Goal: Task Accomplishment & Management: Complete application form

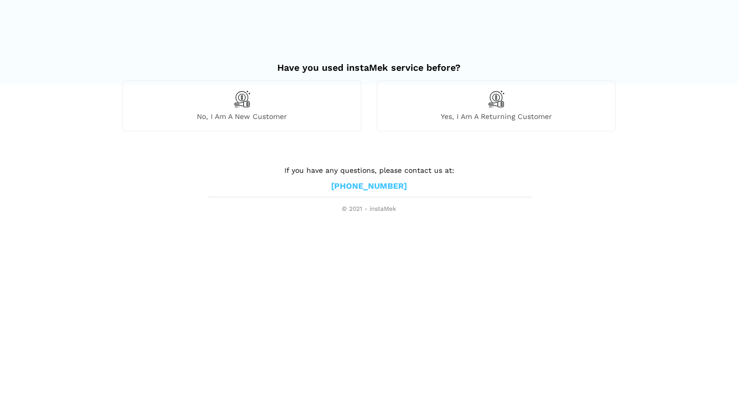
click at [315, 106] on div "No, I am a new customer" at bounding box center [242, 105] width 239 height 50
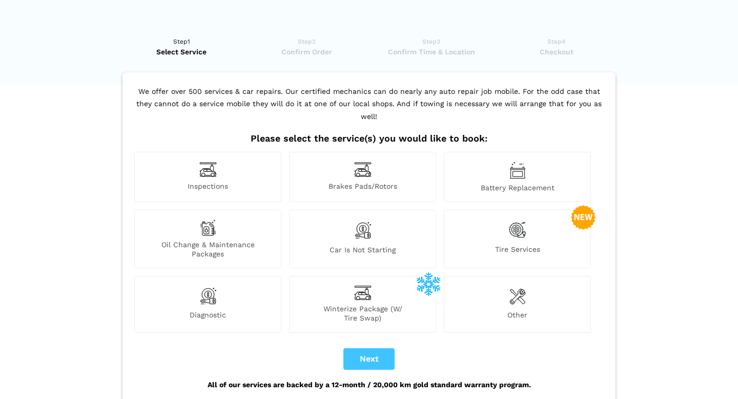
click at [221, 224] on div "Oil Change & Maintenance Packages" at bounding box center [207, 239] width 147 height 58
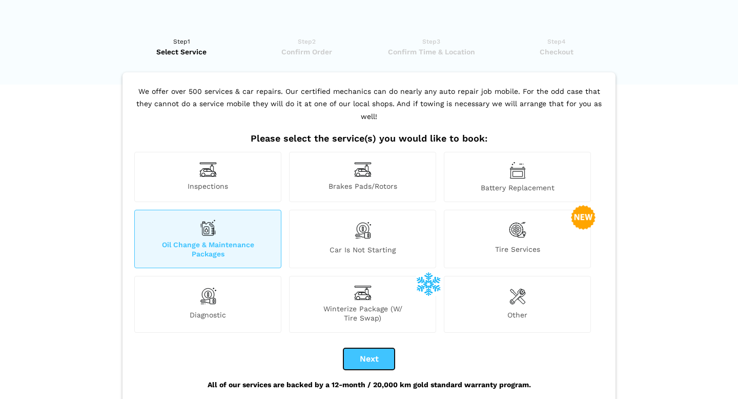
click at [365, 349] on button "Next" at bounding box center [369, 359] width 51 height 22
checkbox input "true"
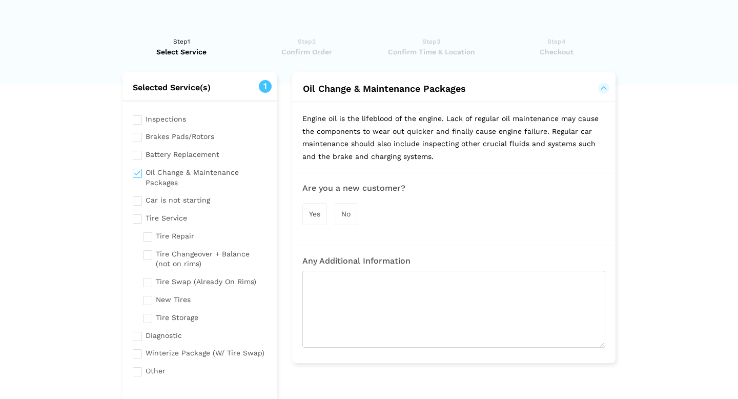
click at [315, 214] on span "Yes" at bounding box center [314, 214] width 11 height 8
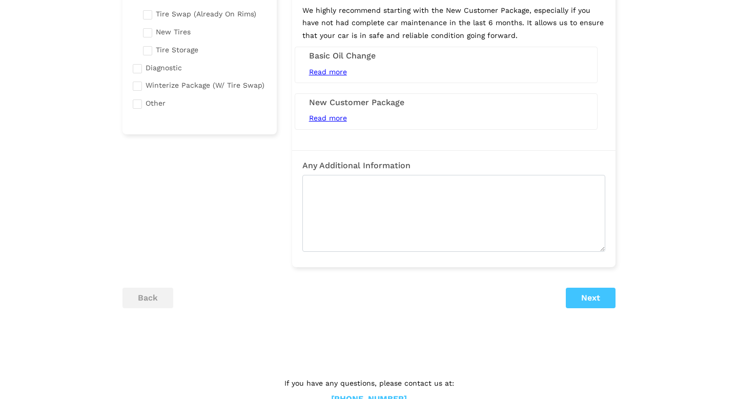
scroll to position [296, 0]
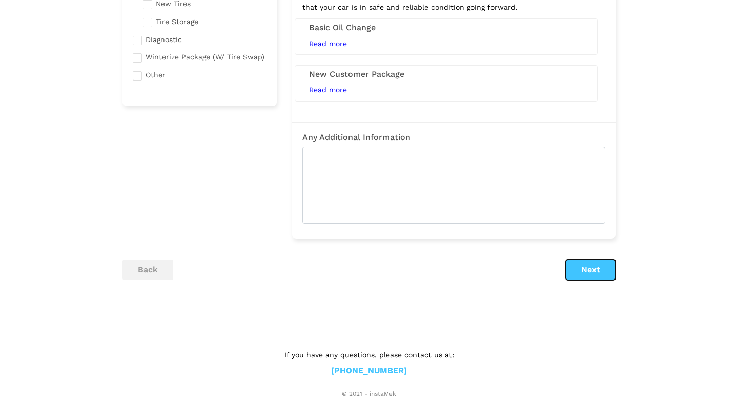
click at [580, 271] on button "Next" at bounding box center [591, 269] width 50 height 21
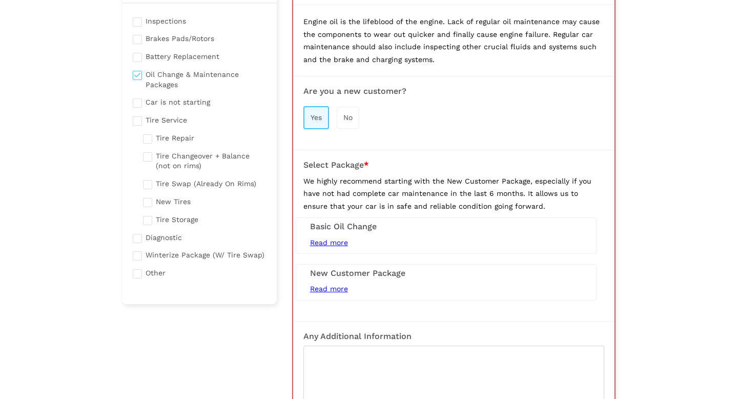
scroll to position [109, 0]
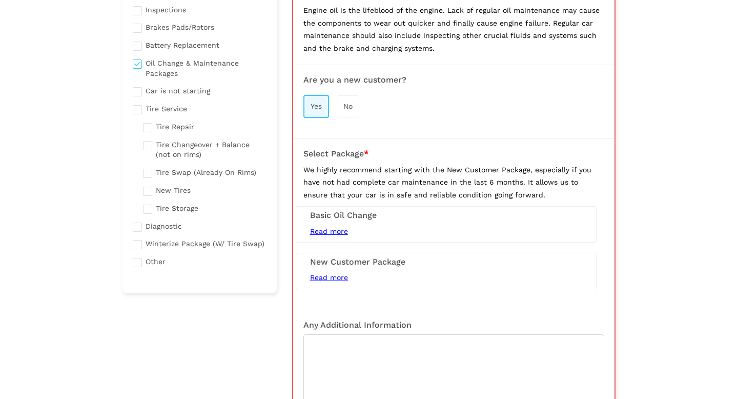
click at [343, 230] on span "Read more" at bounding box center [329, 231] width 38 height 8
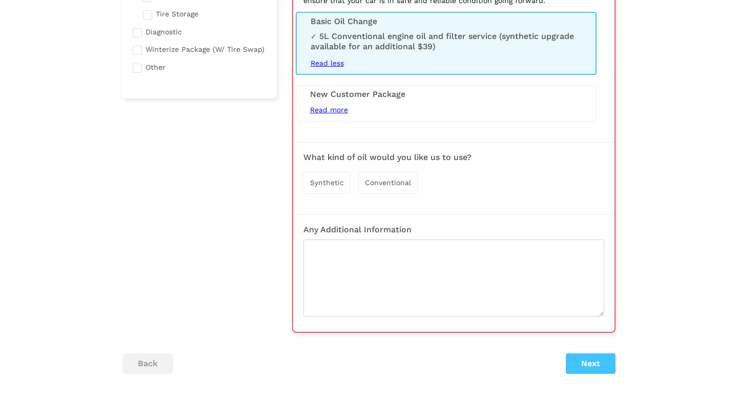
scroll to position [307, 0]
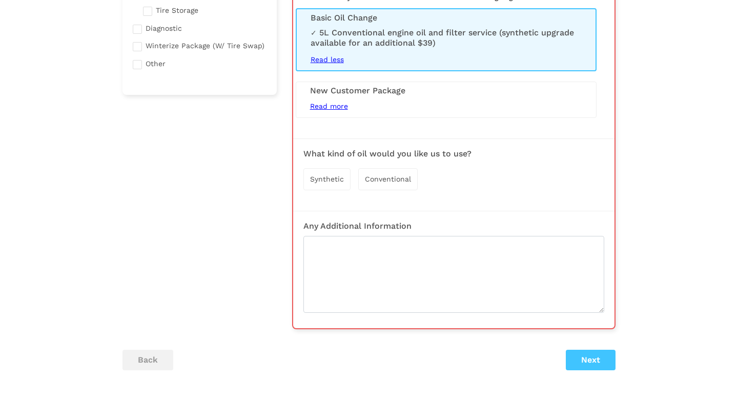
click at [334, 109] on span "Read more" at bounding box center [329, 106] width 38 height 8
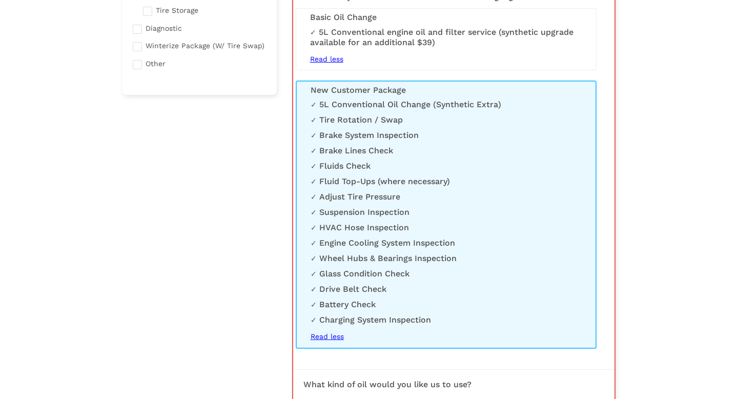
click at [341, 92] on h3 "New Customer Package" at bounding box center [446, 90] width 271 height 9
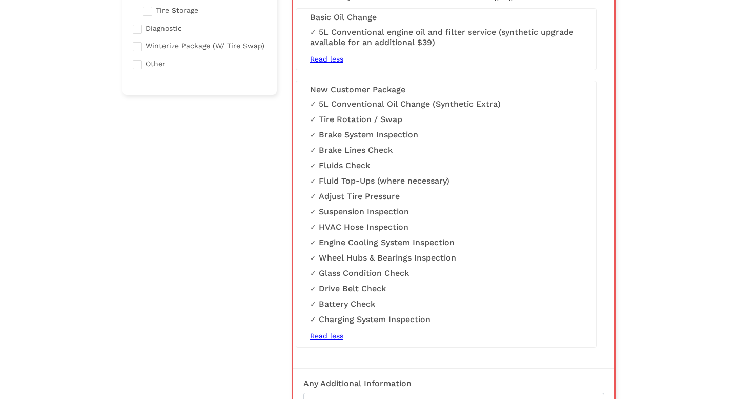
click at [330, 341] on div "5L Conventional Oil Change (Synthetic Extra) Tire Rotation / Swap Brake System …" at bounding box center [446, 221] width 272 height 244
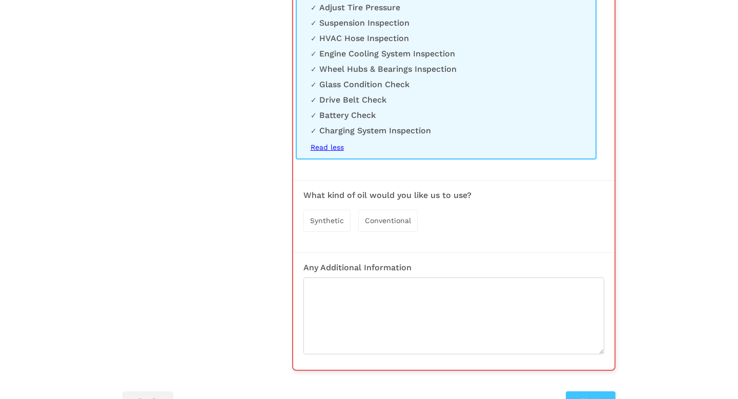
scroll to position [500, 0]
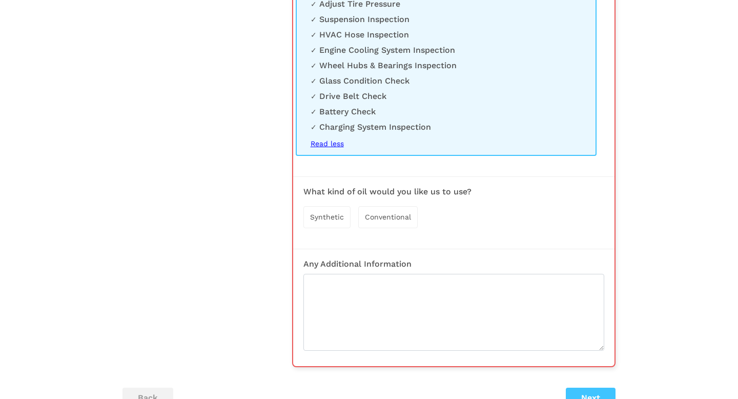
click at [382, 217] on span "Conventional" at bounding box center [388, 217] width 46 height 8
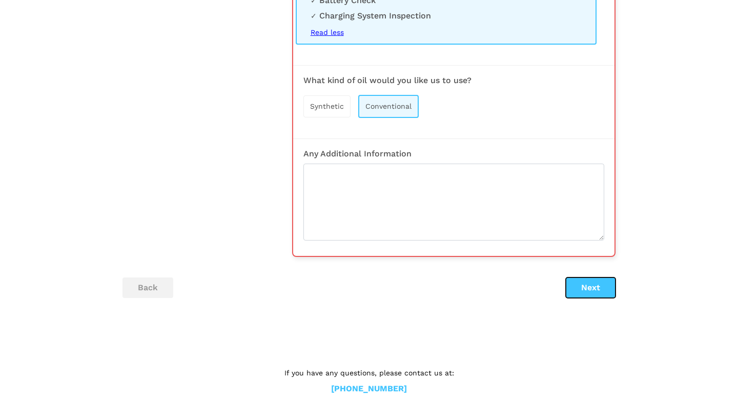
click at [593, 286] on button "Next" at bounding box center [591, 287] width 50 height 21
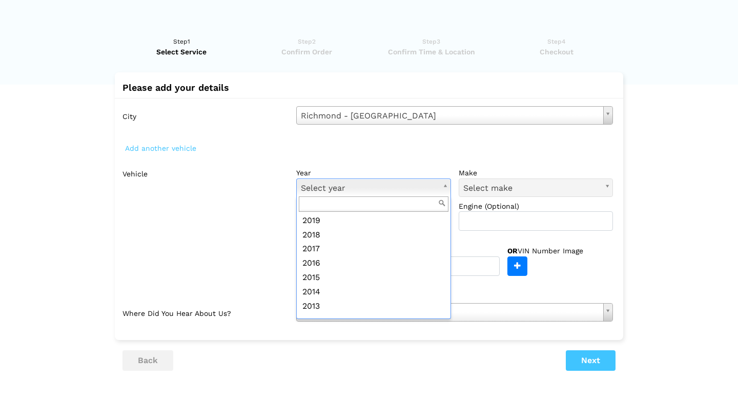
scroll to position [146, 0]
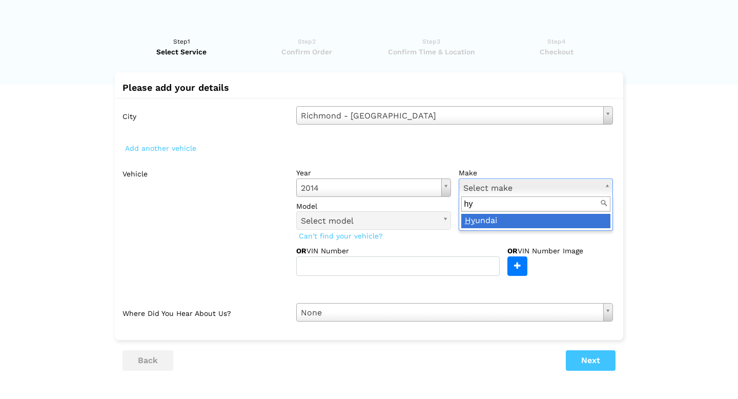
type input "hyu"
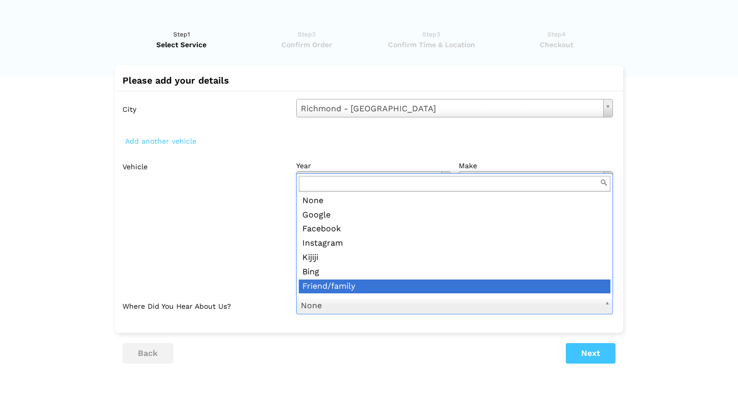
scroll to position [11, 0]
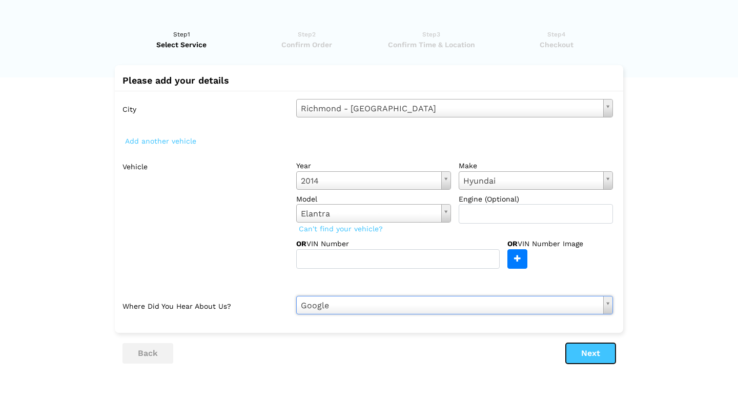
click at [595, 354] on button "Next" at bounding box center [591, 353] width 50 height 21
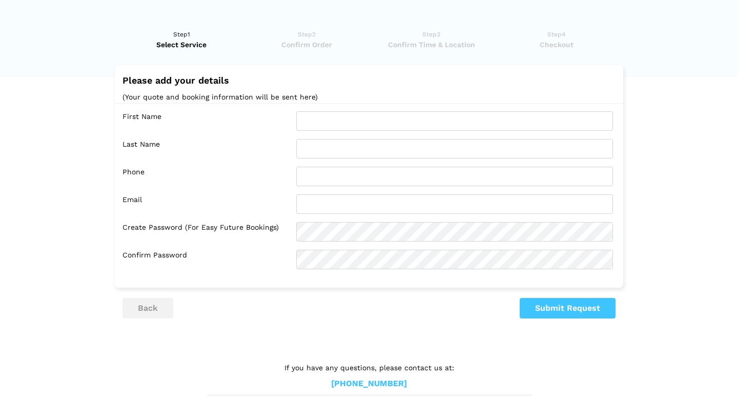
scroll to position [0, 0]
